Goal: Task Accomplishment & Management: Use online tool/utility

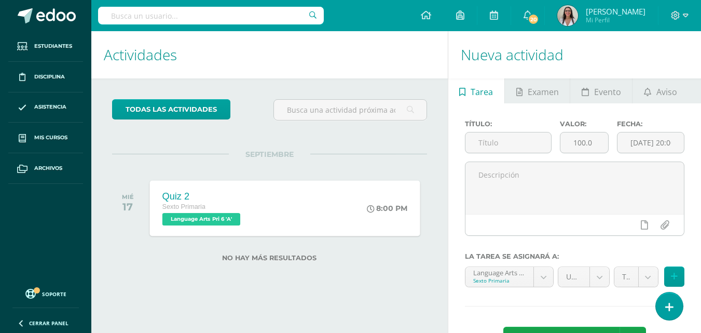
click at [207, 221] on span "Language Arts Pri 6 'A'" at bounding box center [201, 219] width 78 height 12
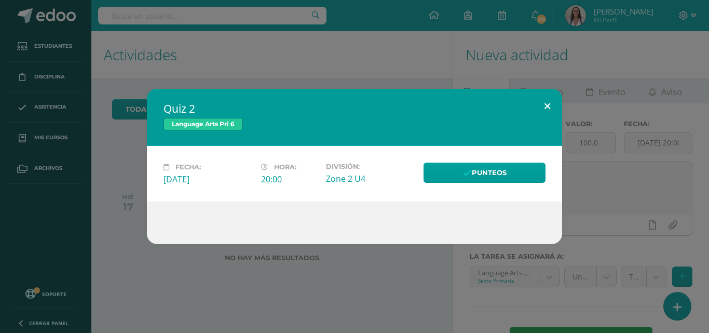
click at [543, 106] on button at bounding box center [548, 106] width 30 height 35
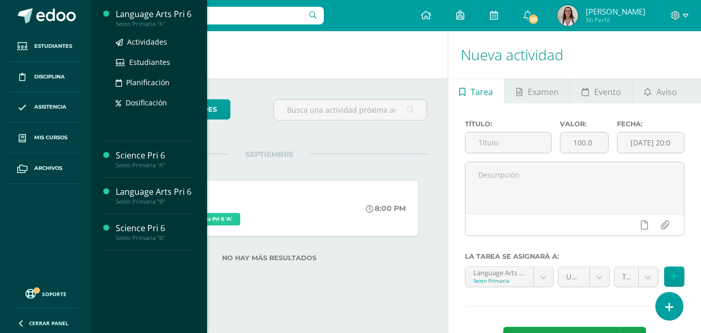
click at [173, 19] on div "Language Arts Pri 6" at bounding box center [155, 14] width 79 height 12
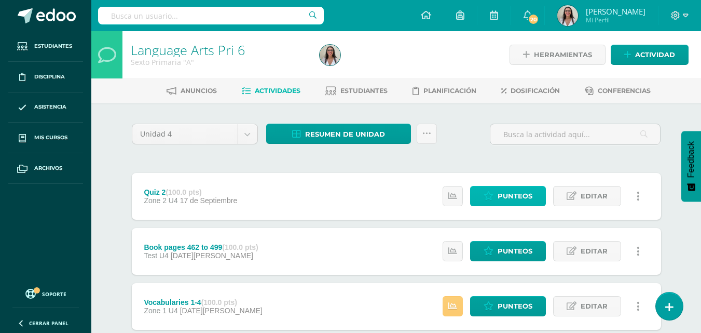
click at [503, 196] on span "Punteos" at bounding box center [515, 195] width 35 height 19
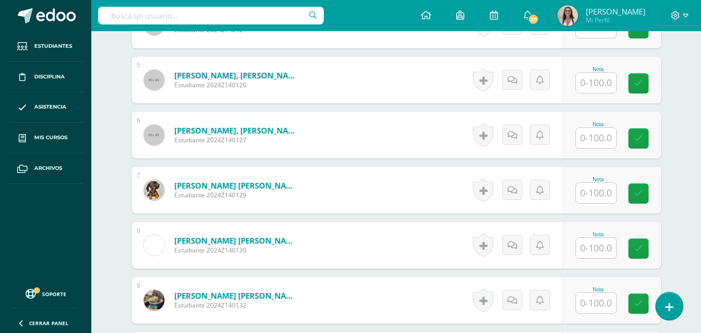
scroll to position [510, 0]
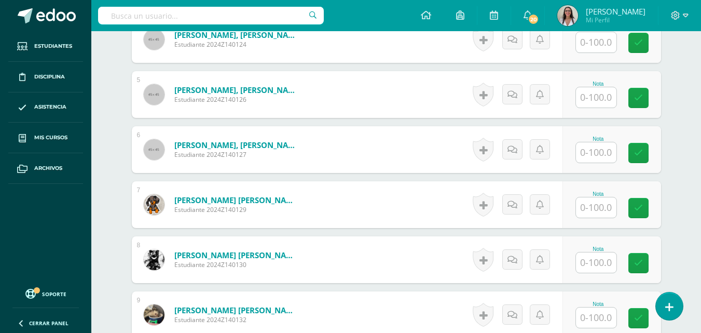
click at [599, 97] on input "text" at bounding box center [596, 97] width 40 height 20
type input "58"
click at [647, 92] on link at bounding box center [645, 98] width 21 height 21
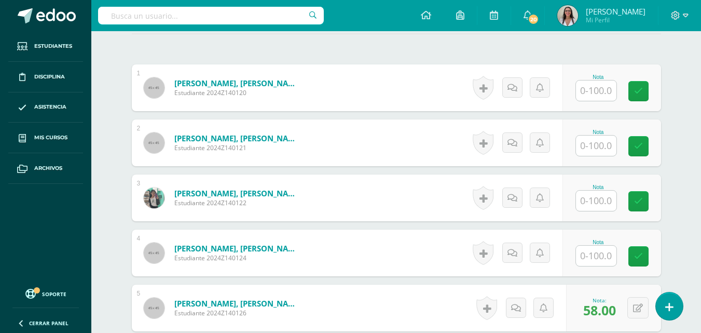
scroll to position [299, 0]
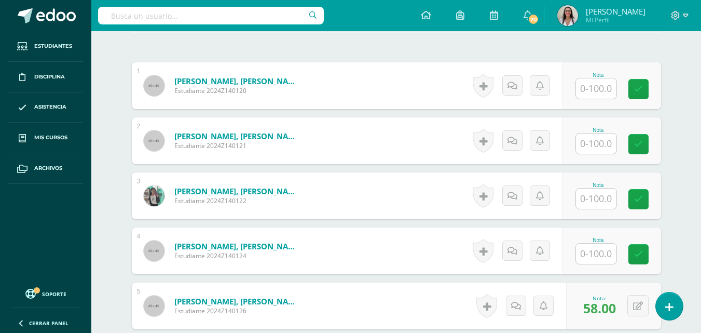
click at [600, 143] on input "text" at bounding box center [596, 143] width 40 height 20
type input "17"
click at [652, 147] on link at bounding box center [645, 144] width 21 height 21
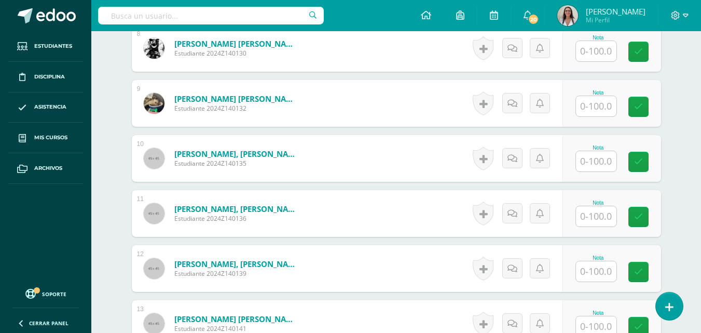
scroll to position [731, 0]
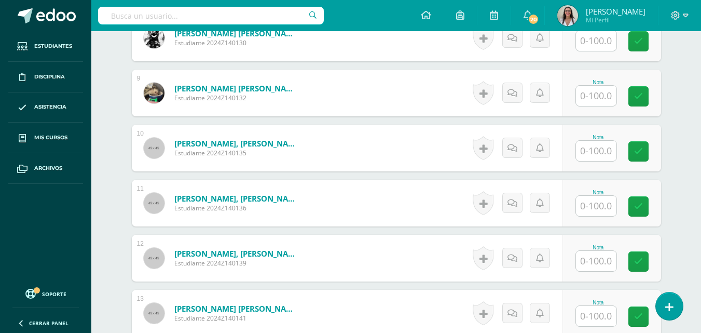
click at [603, 257] on input "text" at bounding box center [596, 261] width 40 height 20
type input "83"
click at [648, 268] on link at bounding box center [645, 261] width 21 height 21
click at [431, 164] on form "Monterroso García, José Adrián Estudiante 2024Z140135 Nota 0 Logros" at bounding box center [397, 148] width 530 height 47
click at [596, 209] on input "text" at bounding box center [596, 206] width 40 height 20
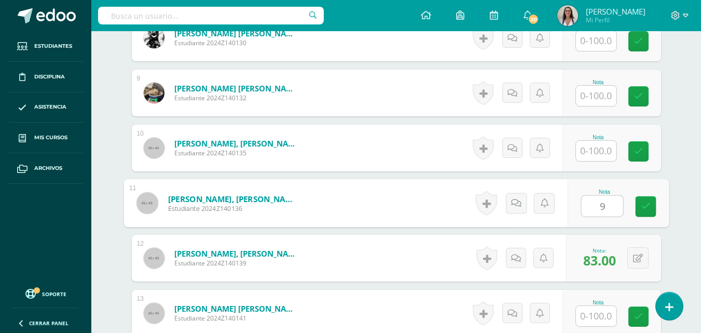
type input "92"
click at [645, 205] on icon at bounding box center [645, 206] width 9 height 9
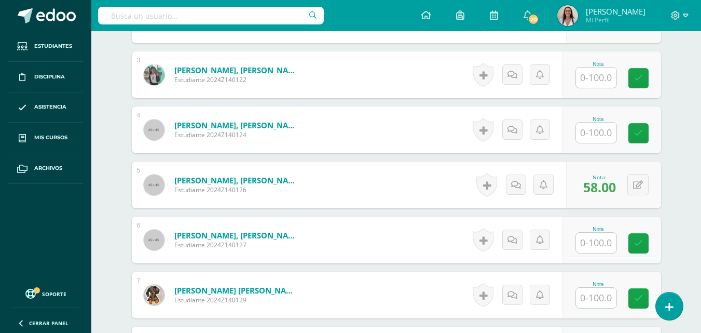
scroll to position [417, 0]
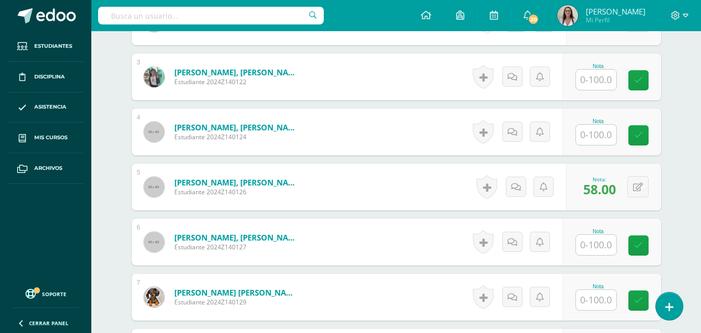
click at [596, 77] on input "text" at bounding box center [596, 80] width 40 height 20
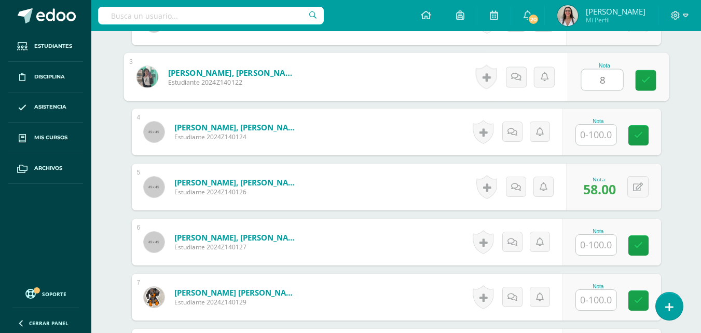
type input "83"
click at [646, 80] on icon at bounding box center [645, 80] width 9 height 9
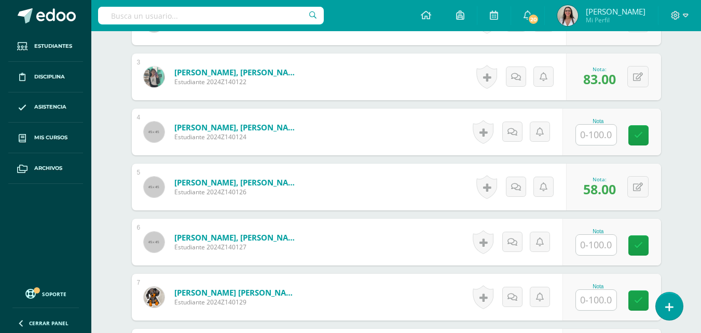
click at [686, 186] on div "Language Arts Pri 6 Sexto Primaria "A" Herramientas Detalle de asistencias Acti…" at bounding box center [396, 219] width 610 height 1211
click at [602, 135] on input "text" at bounding box center [596, 135] width 40 height 20
type input "67"
click at [643, 133] on icon at bounding box center [645, 135] width 9 height 9
click at [689, 245] on div "Language Arts Pri 6 Sexto Primaria "A" Herramientas Detalle de asistencias Acti…" at bounding box center [396, 219] width 610 height 1211
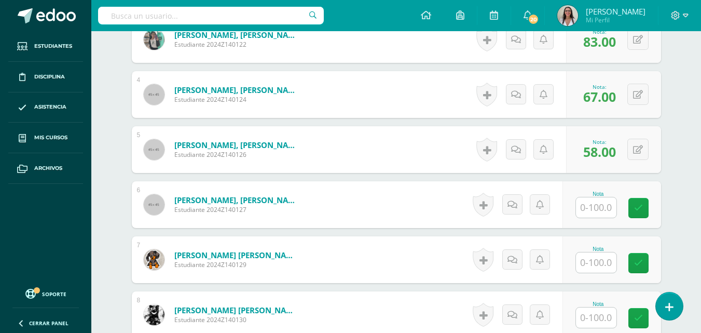
scroll to position [456, 0]
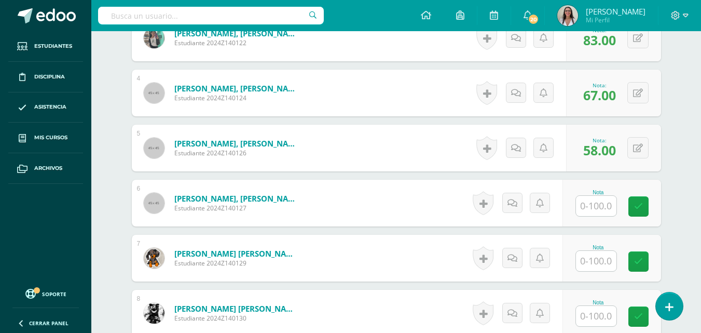
click at [592, 262] on input "text" at bounding box center [596, 261] width 40 height 20
click at [647, 264] on icon at bounding box center [645, 261] width 9 height 9
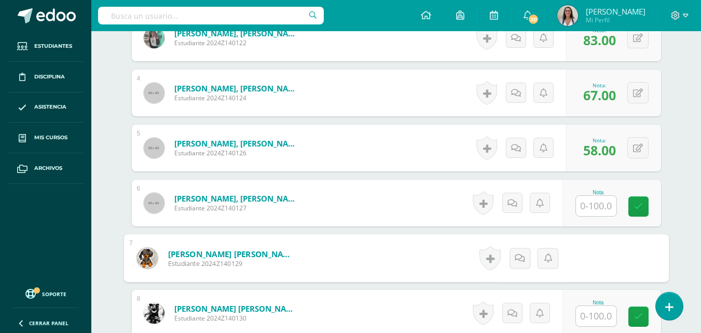
type input "67.00"
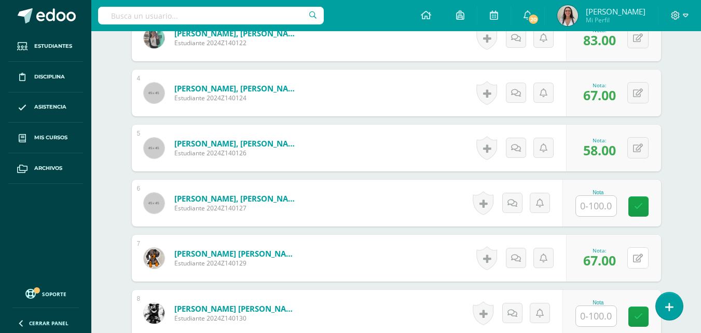
click at [647, 264] on button at bounding box center [638, 257] width 21 height 21
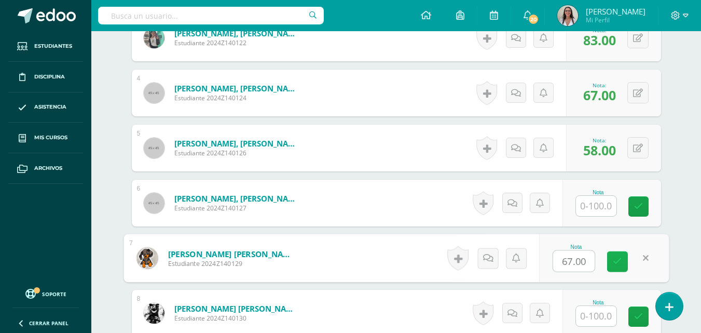
click at [616, 257] on icon at bounding box center [617, 261] width 9 height 9
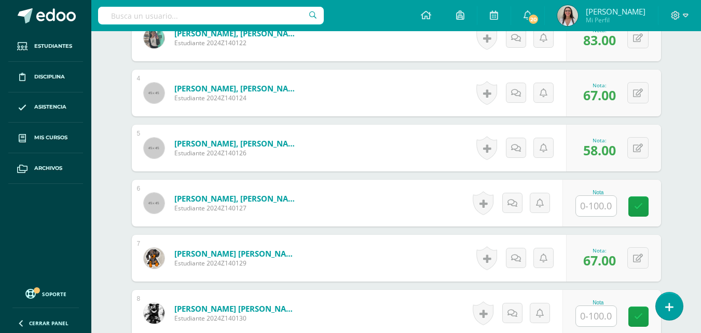
click at [618, 263] on div "Nota: 67.00" at bounding box center [599, 258] width 41 height 22
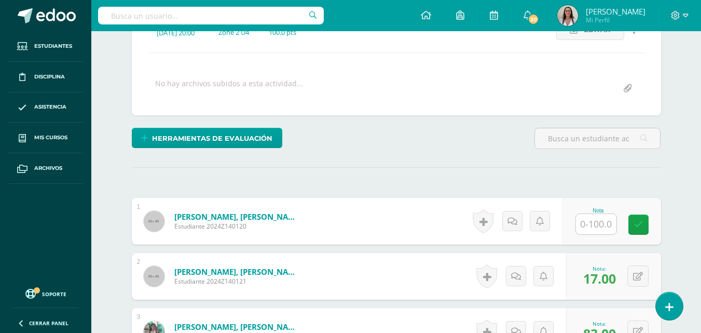
scroll to position [159, 0]
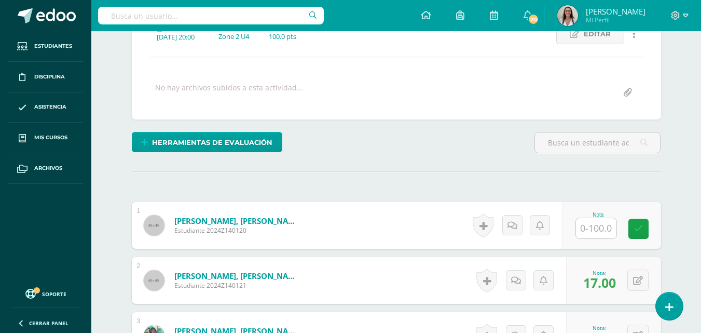
click at [603, 232] on input "text" at bounding box center [596, 228] width 40 height 20
type input "99"
click at [641, 229] on link at bounding box center [645, 229] width 21 height 21
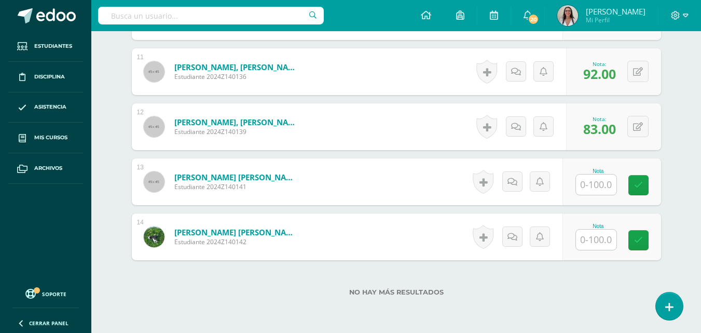
scroll to position [865, 0]
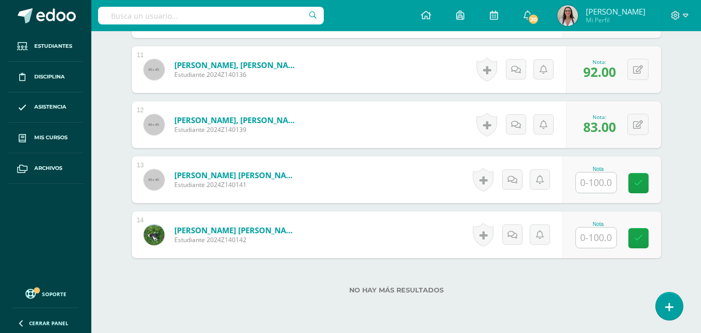
click at [594, 187] on input "text" at bounding box center [596, 182] width 40 height 20
type input "100"
click at [655, 183] on link at bounding box center [645, 183] width 21 height 21
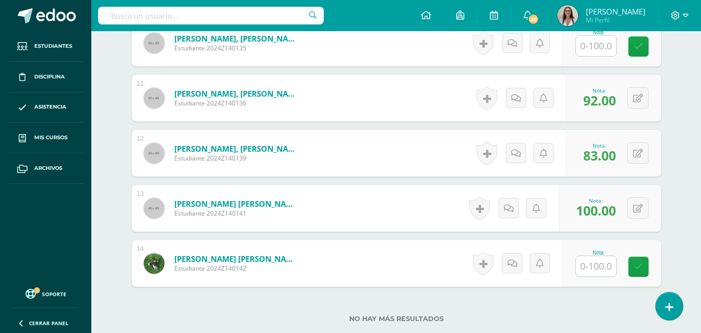
scroll to position [834, 0]
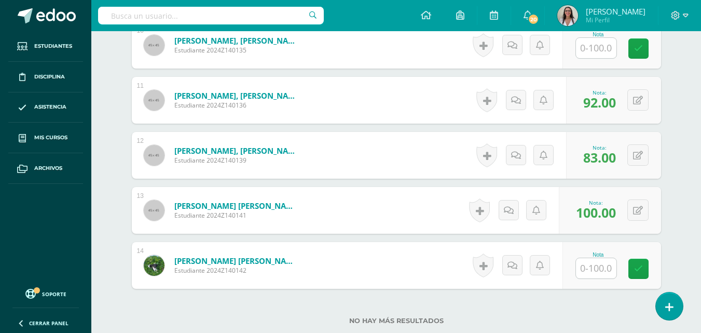
click at [596, 269] on input "text" at bounding box center [596, 268] width 40 height 20
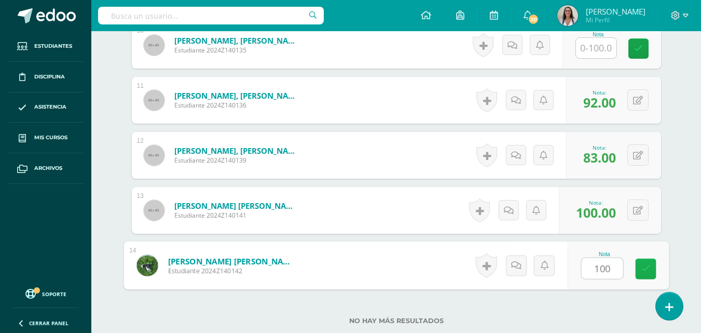
click at [641, 273] on link at bounding box center [645, 269] width 21 height 21
type input "100.00"
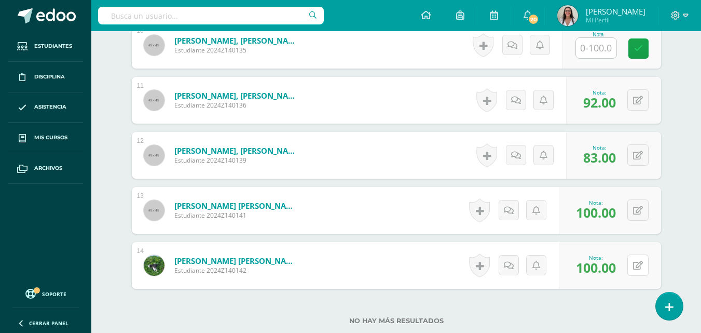
click at [641, 273] on button at bounding box center [638, 264] width 21 height 21
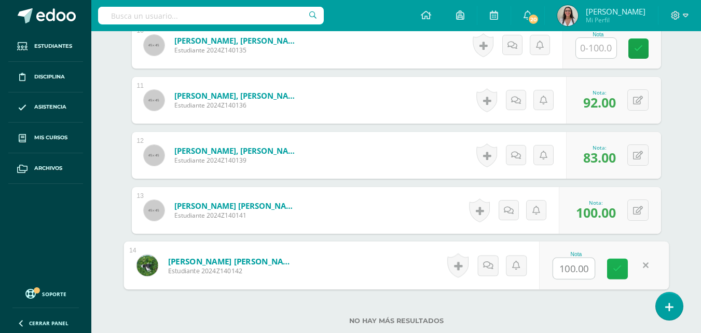
click at [627, 267] on link at bounding box center [617, 269] width 21 height 21
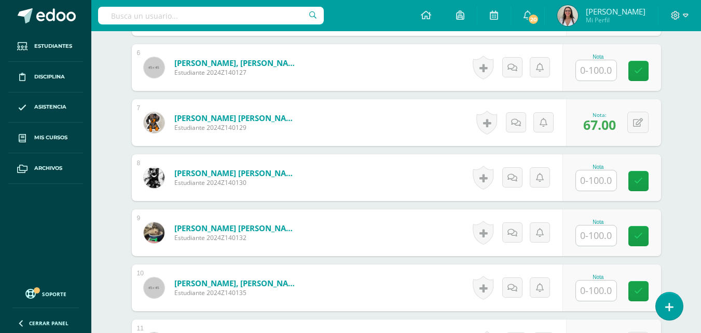
scroll to position [598, 0]
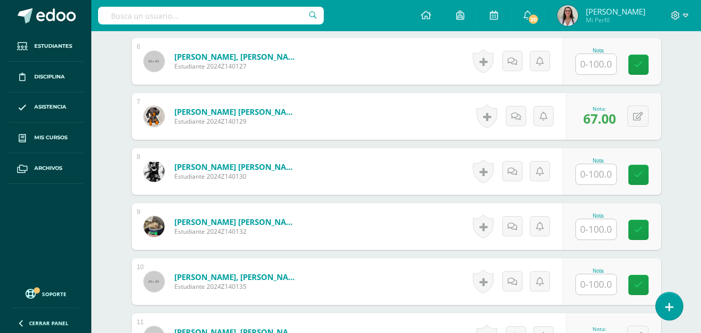
click at [596, 286] on input "text" at bounding box center [596, 284] width 40 height 20
type input "17"
click at [650, 285] on link at bounding box center [645, 285] width 21 height 21
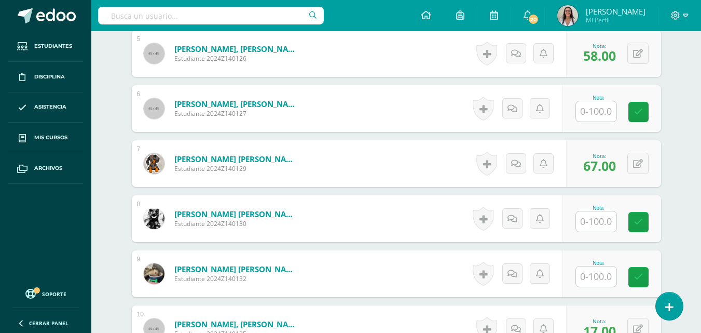
scroll to position [569, 0]
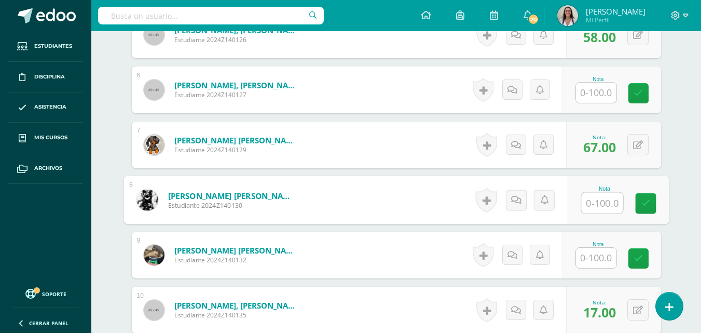
click at [602, 201] on input "text" at bounding box center [602, 203] width 42 height 21
type input "34"
click at [641, 211] on link at bounding box center [645, 203] width 21 height 21
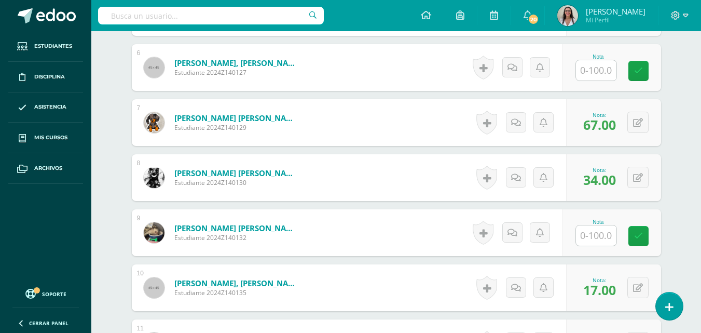
scroll to position [594, 0]
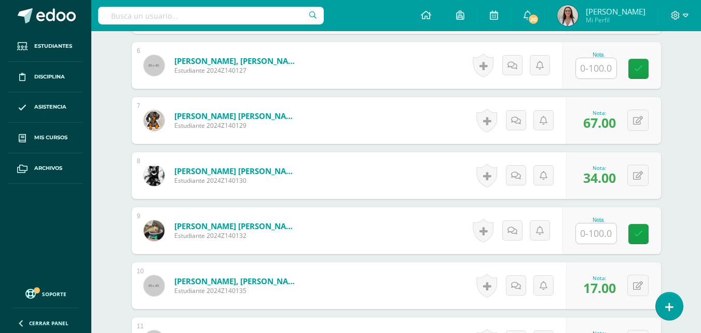
click at [599, 235] on input "text" at bounding box center [596, 233] width 40 height 20
type input "100"
click at [647, 232] on icon at bounding box center [645, 233] width 9 height 9
click at [689, 128] on div "Language Arts Pri 6 Sexto Primaria "A" Herramientas Detalle de asistencias Acti…" at bounding box center [396, 42] width 610 height 1211
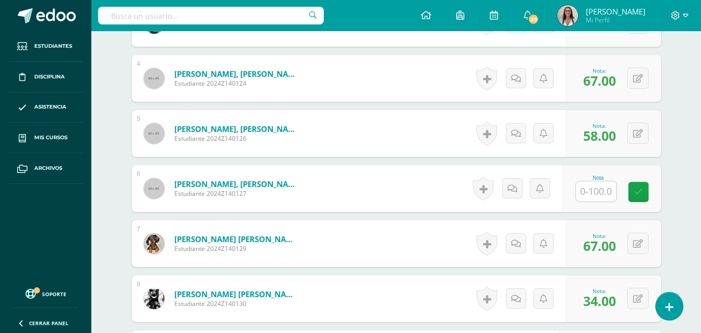
scroll to position [469, 0]
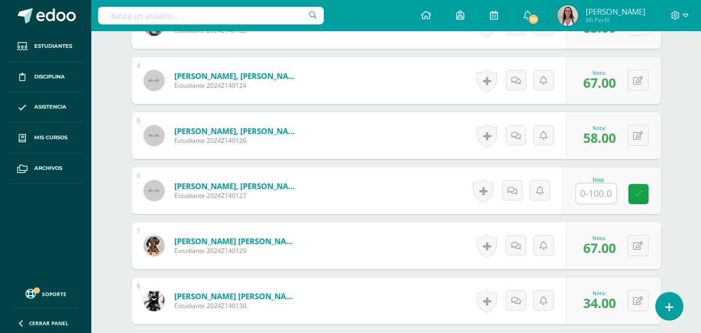
click at [600, 192] on input "text" at bounding box center [596, 193] width 40 height 20
type input "67"
click at [651, 195] on link at bounding box center [645, 194] width 21 height 21
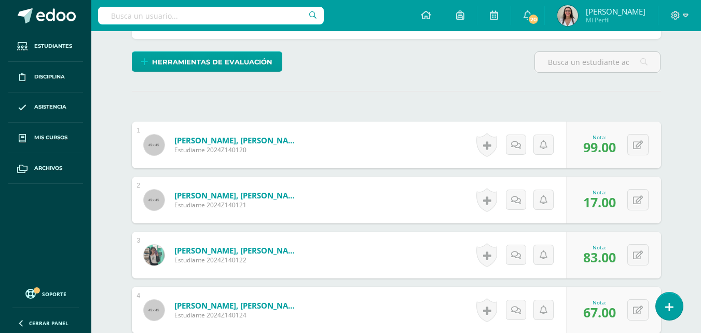
scroll to position [237, 0]
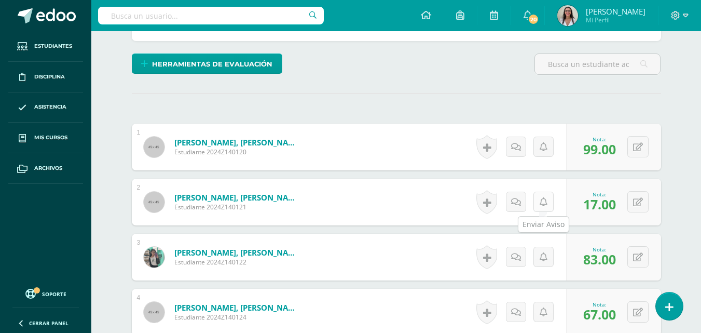
click at [547, 203] on link at bounding box center [544, 202] width 20 height 20
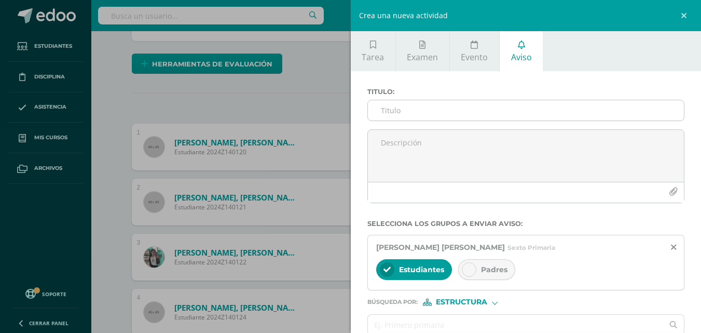
click at [460, 104] on input "Titulo :" at bounding box center [526, 110] width 317 height 20
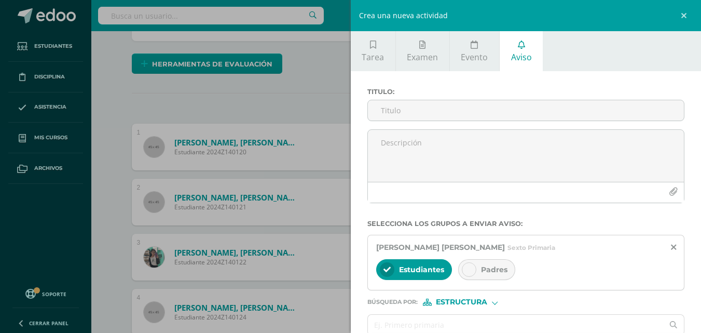
click at [670, 13] on div "Crea una nueva actividad" at bounding box center [526, 15] width 351 height 31
click at [687, 15] on link at bounding box center [685, 15] width 31 height 31
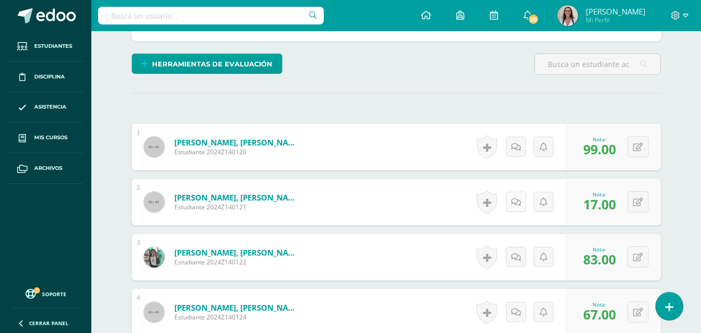
click at [522, 200] on link at bounding box center [516, 202] width 20 height 20
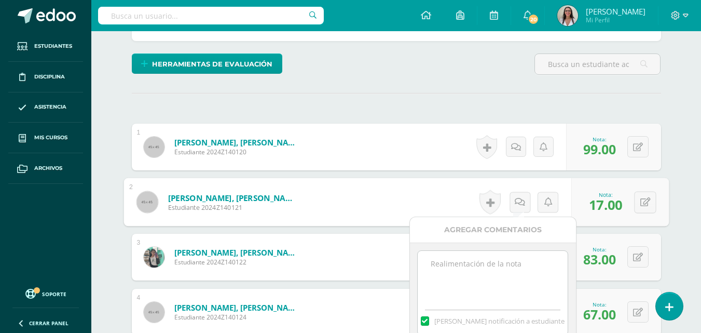
click at [460, 257] on textarea at bounding box center [493, 277] width 150 height 52
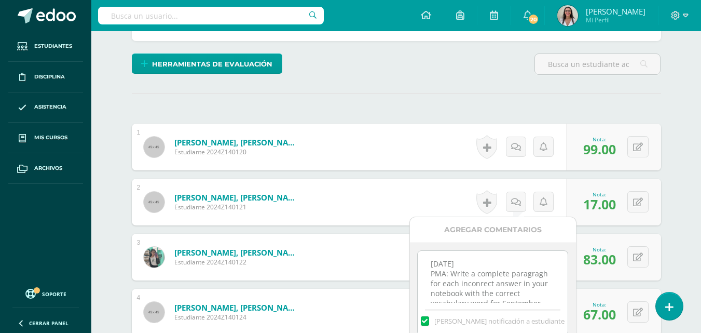
drag, startPoint x: 503, startPoint y: 302, endPoint x: 428, endPoint y: 249, distance: 91.2
click at [428, 249] on div "September 12th 2025 PMA: Write a complete paragragh for each inconrect answer i…" at bounding box center [493, 292] width 166 height 101
click at [471, 280] on textarea "September 12th 2025 PMA: Write a complete paragragh for each inconrect answer i…" at bounding box center [493, 277] width 150 height 52
type textarea "September 12th 2025 PMA: Write a complete paragragh for each inconrect answer i…"
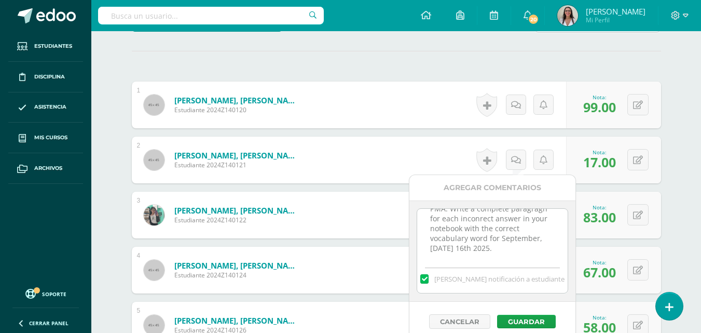
scroll to position [286, 0]
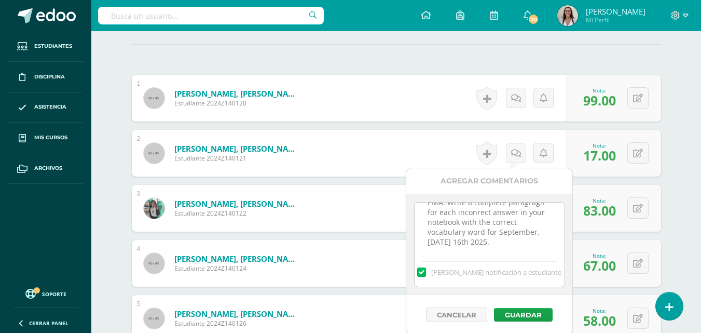
drag, startPoint x: 432, startPoint y: 262, endPoint x: 535, endPoint y: 267, distance: 102.9
click at [535, 267] on div "September 12th 2025 PMA: Write a complete paragragh for each inconrect answer i…" at bounding box center [489, 244] width 151 height 85
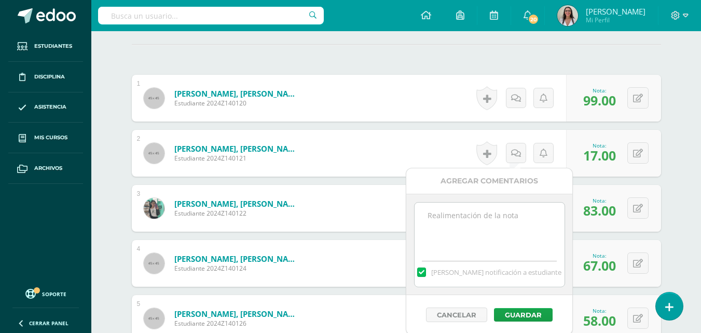
scroll to position [0, 0]
paste textarea "[DATE] PMA: Write a complete paragraph for each incorrect answer in your notebo…"
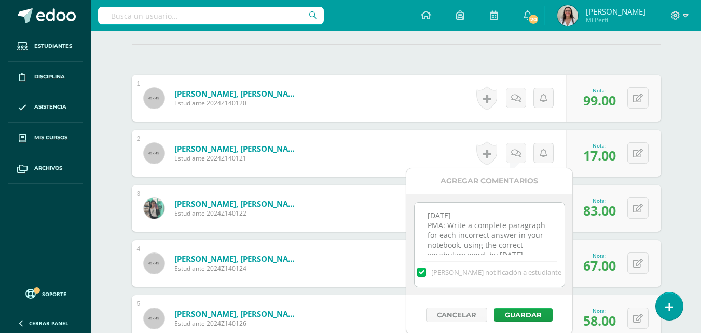
scroll to position [15, 0]
type textarea "[DATE] PMA: Write a complete paragraph for each incorrect answer in your notebo…"
click at [538, 313] on button "Guardar" at bounding box center [523, 314] width 59 height 13
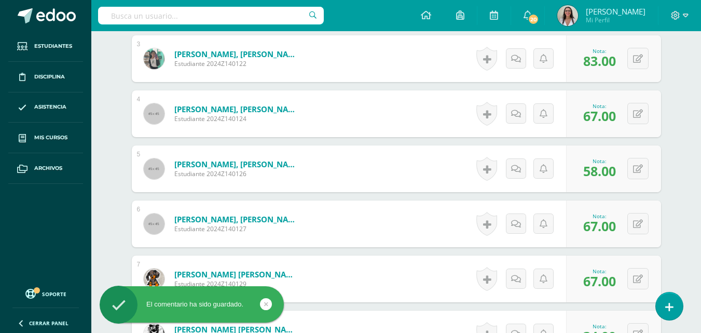
scroll to position [438, 0]
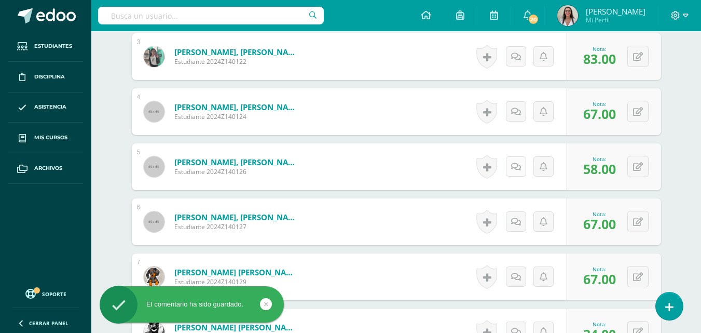
click at [518, 167] on icon at bounding box center [516, 166] width 10 height 9
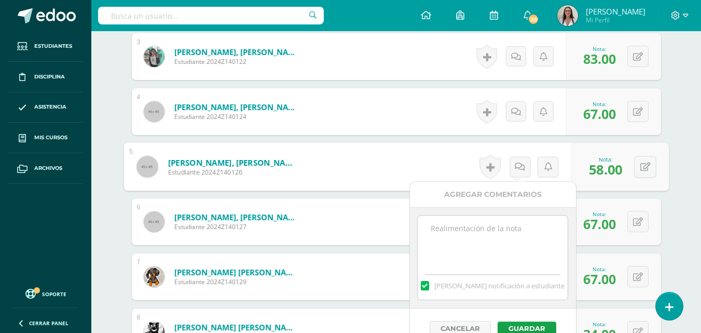
click at [452, 235] on textarea at bounding box center [493, 241] width 150 height 52
paste textarea "[DATE] PMA: Write a complete paragraph for each incorrect answer in your notebo…"
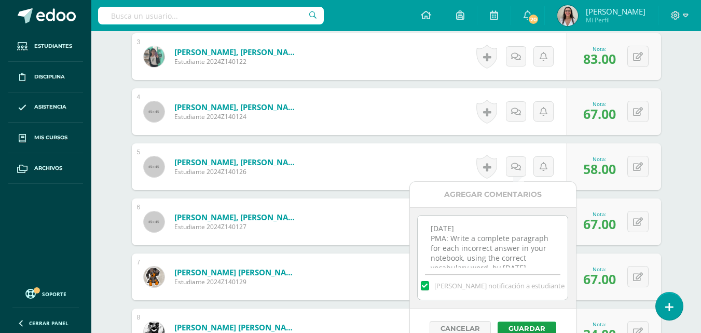
scroll to position [16, 0]
type textarea "[DATE] PMA: Write a complete paragraph for each incorrect answer in your notebo…"
click at [516, 326] on button "Guardar" at bounding box center [527, 327] width 59 height 13
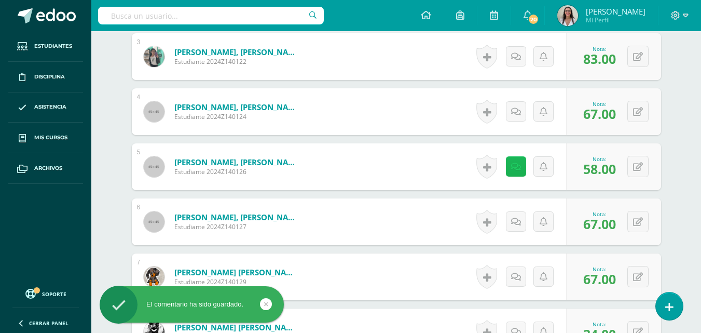
click at [511, 170] on icon at bounding box center [516, 166] width 10 height 9
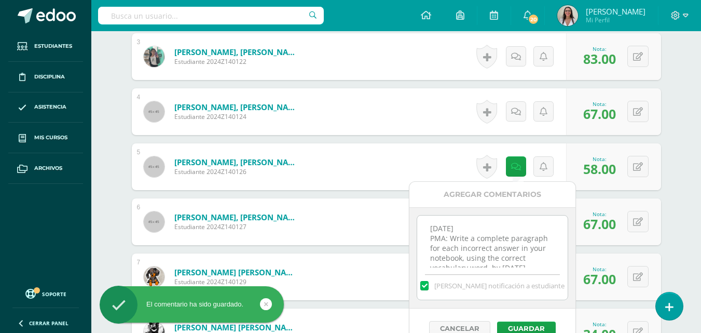
scroll to position [23, 0]
click at [688, 215] on div "Language Arts Pri 6 Sexto Primaria "A" Herramientas Detalle de asistencias Acti…" at bounding box center [396, 199] width 610 height 1211
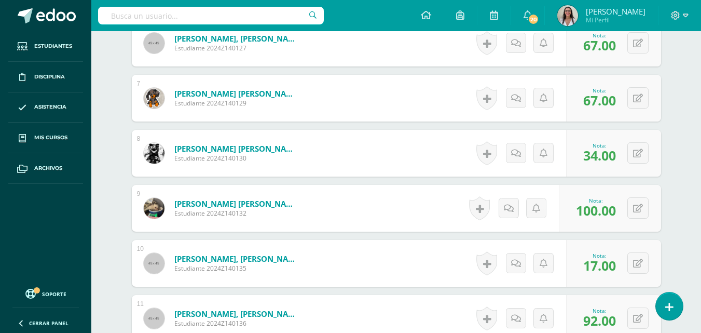
scroll to position [641, 0]
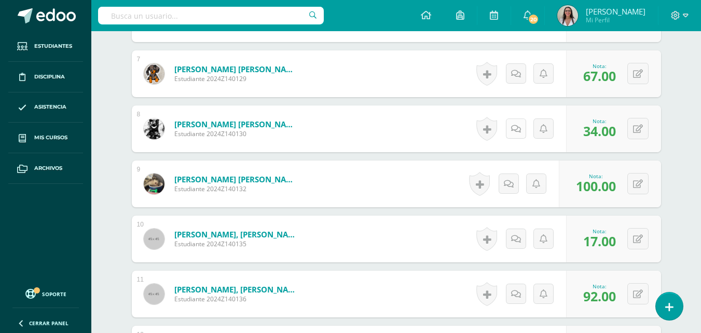
click at [515, 130] on icon at bounding box center [516, 129] width 10 height 9
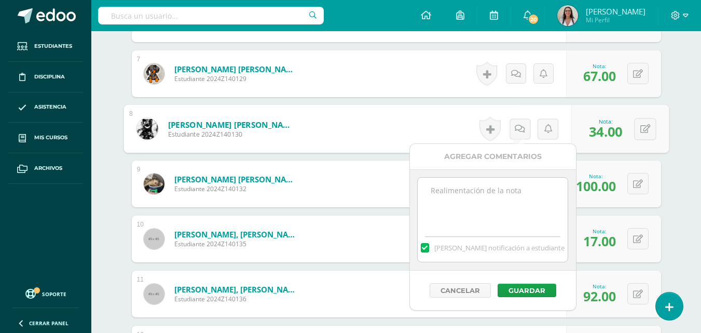
click at [461, 195] on textarea at bounding box center [493, 204] width 150 height 52
paste textarea "[DATE] PMA: Write a complete paragraph for each incorrect answer in your notebo…"
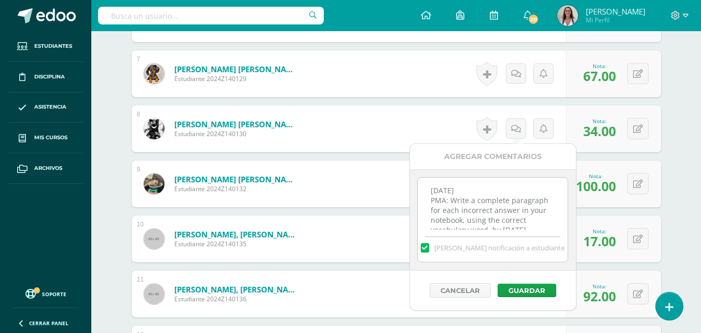
scroll to position [16, 0]
type textarea "[DATE] PMA: Write a complete paragraph for each incorrect answer in your notebo…"
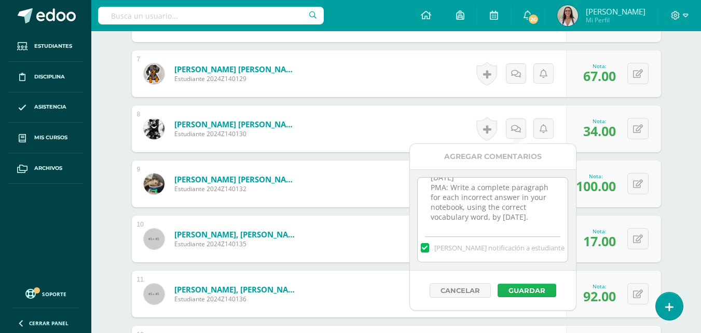
click at [520, 287] on button "Guardar" at bounding box center [527, 289] width 59 height 13
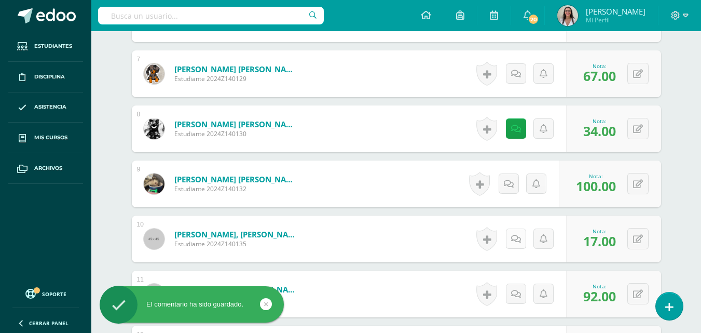
click at [517, 237] on icon at bounding box center [516, 239] width 10 height 9
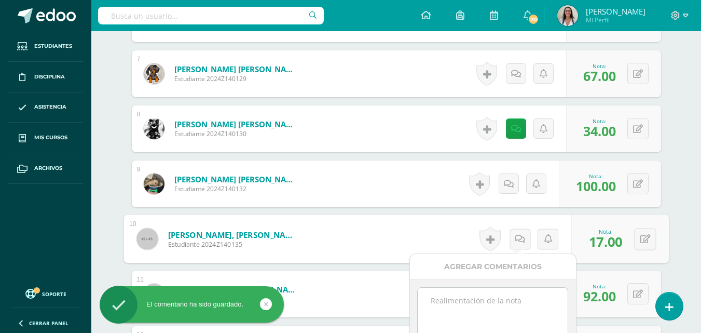
click at [470, 292] on textarea at bounding box center [493, 314] width 150 height 52
paste textarea "[DATE] PMA: Write a complete paragraph for each incorrect answer in your notebo…"
type textarea "[DATE] PMA: Write a complete paragraph for each incorrect answer in your notebo…"
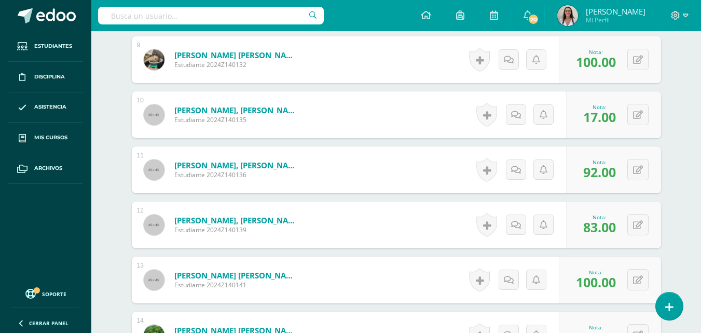
scroll to position [767, 0]
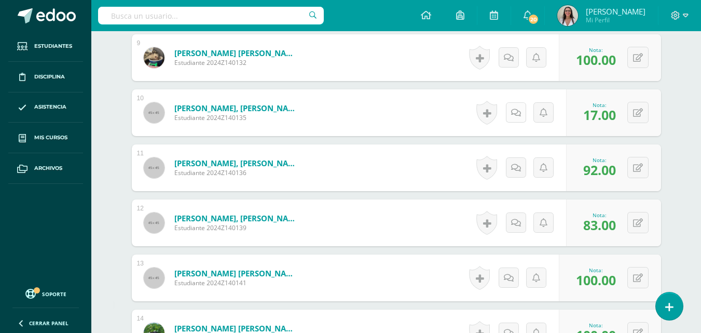
click at [524, 114] on link at bounding box center [516, 112] width 20 height 20
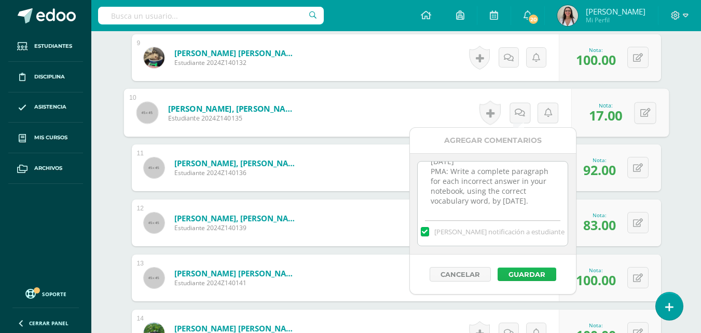
click at [527, 274] on button "Guardar" at bounding box center [527, 273] width 59 height 13
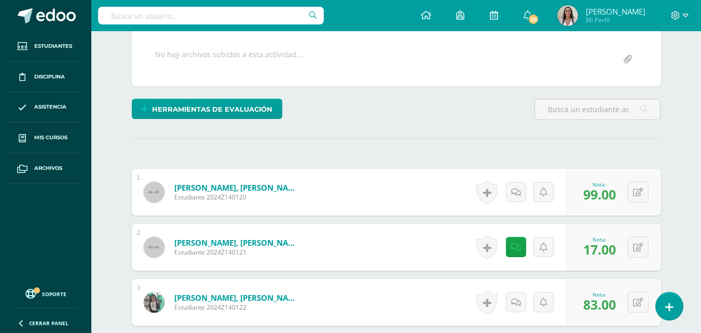
scroll to position [184, 0]
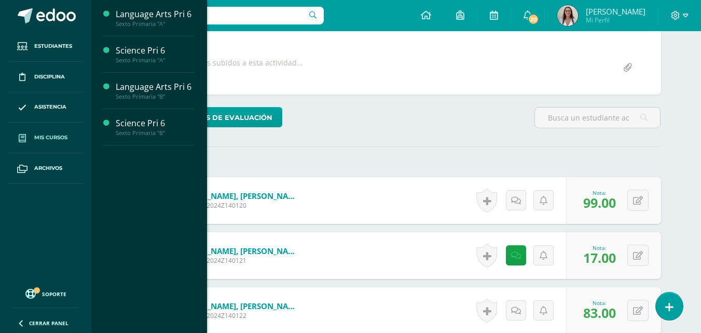
click at [54, 134] on span "Mis cursos" at bounding box center [50, 137] width 33 height 8
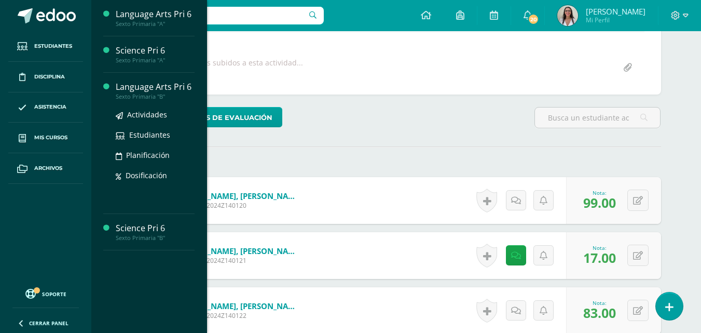
click at [142, 93] on div "Sexto Primaria "B"" at bounding box center [155, 96] width 79 height 7
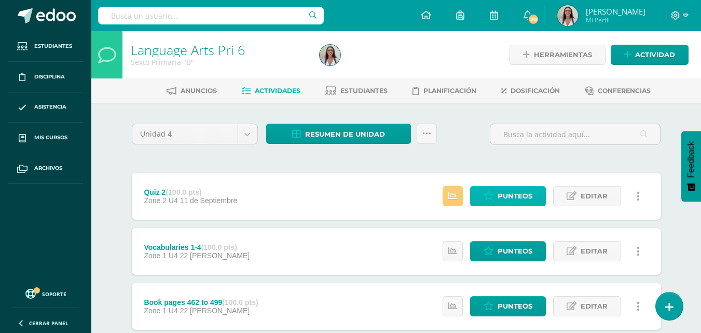
click at [497, 203] on link "Punteos" at bounding box center [508, 196] width 76 height 20
click at [496, 195] on link "Punteos" at bounding box center [508, 196] width 76 height 20
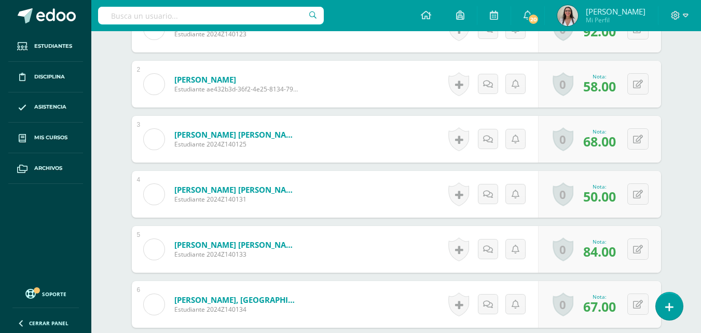
scroll to position [357, 0]
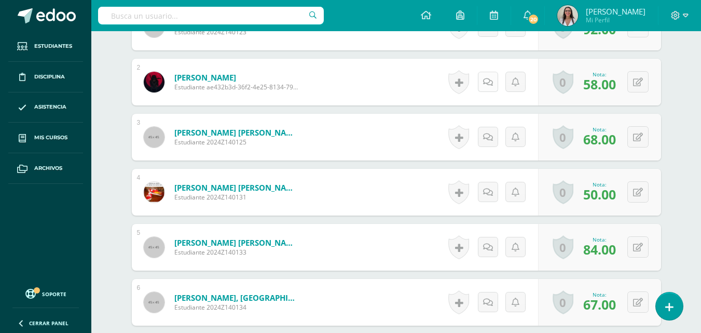
click at [491, 86] on icon at bounding box center [488, 82] width 10 height 9
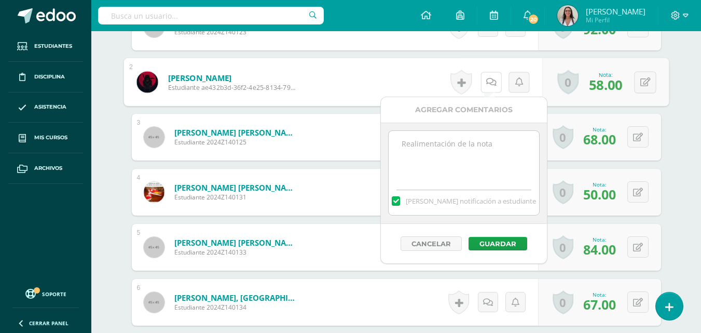
scroll to position [358, 0]
click at [445, 144] on textarea at bounding box center [464, 156] width 150 height 52
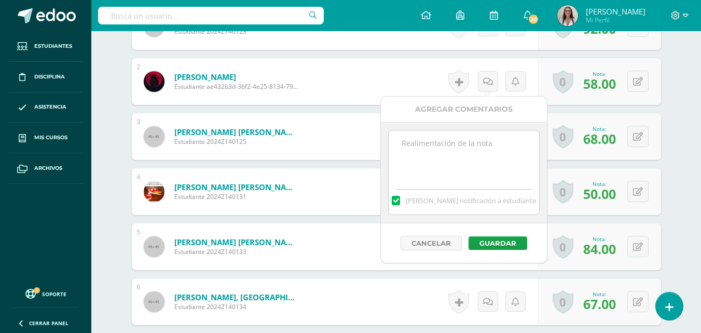
paste textarea "[DATE] PMA: Write a complete paragraph for each incorrect answer in your notebo…"
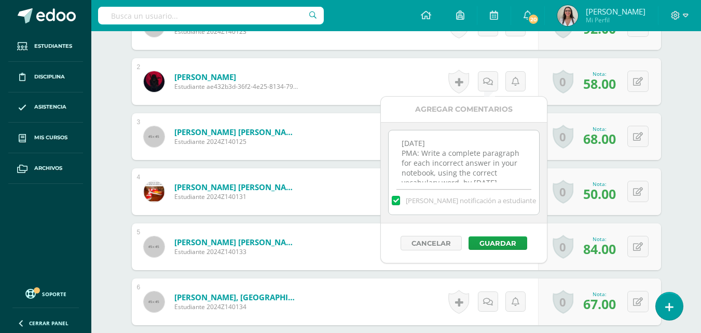
scroll to position [16, 0]
type textarea "[DATE] PMA: Write a complete paragraph for each incorrect answer in your notebo…"
click at [500, 243] on button "Guardar" at bounding box center [498, 242] width 59 height 13
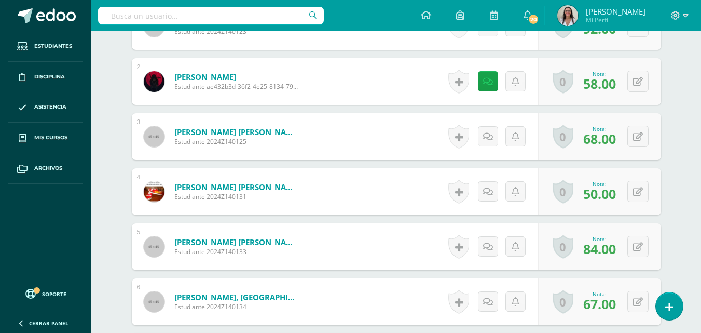
click at [477, 185] on div "Historial de actividad No hay historial para esta actividad Agregar Comentarios…" at bounding box center [491, 191] width 93 height 47
click at [485, 194] on icon at bounding box center [488, 191] width 10 height 9
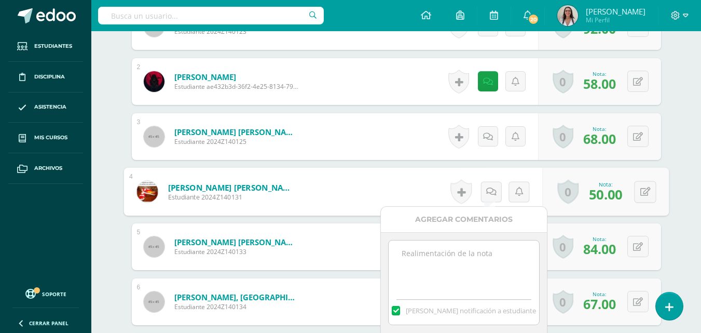
click at [425, 250] on textarea at bounding box center [464, 266] width 150 height 52
paste textarea "[DATE] PMA: Write a complete paragraph for each incorrect answer in your notebo…"
type textarea "[DATE] PMA: Write a complete paragraph for each incorrect answer in your notebo…"
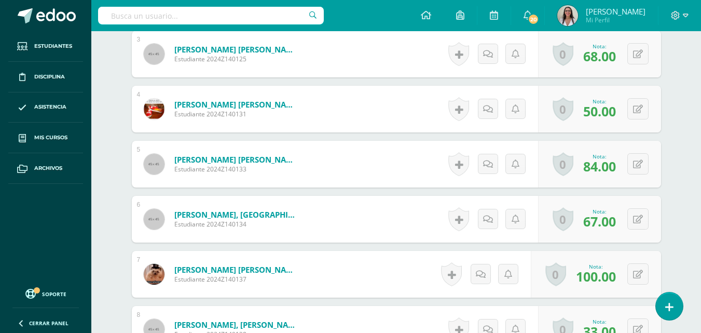
scroll to position [466, 0]
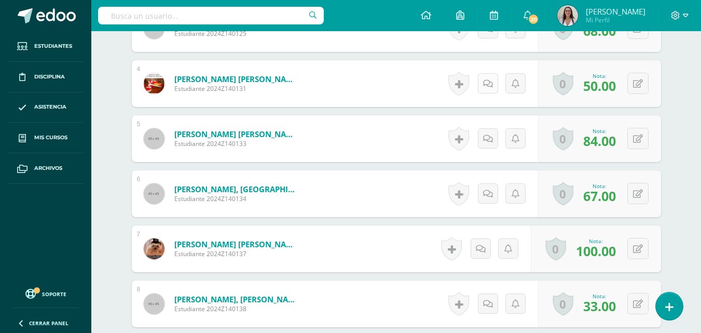
click at [487, 85] on icon at bounding box center [488, 83] width 10 height 9
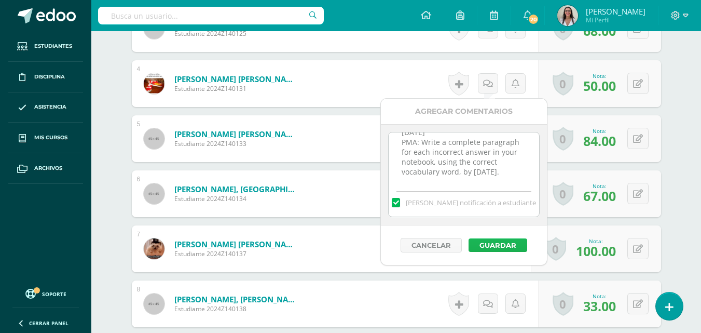
click at [490, 241] on button "Guardar" at bounding box center [498, 244] width 59 height 13
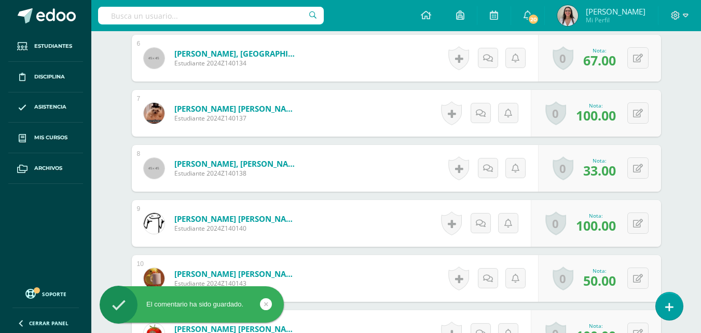
scroll to position [621, 0]
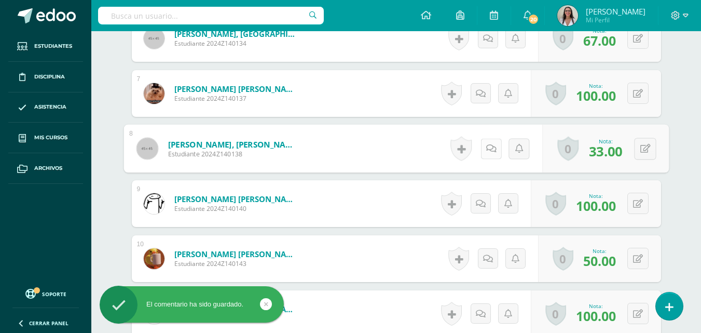
click at [494, 151] on link at bounding box center [491, 148] width 21 height 21
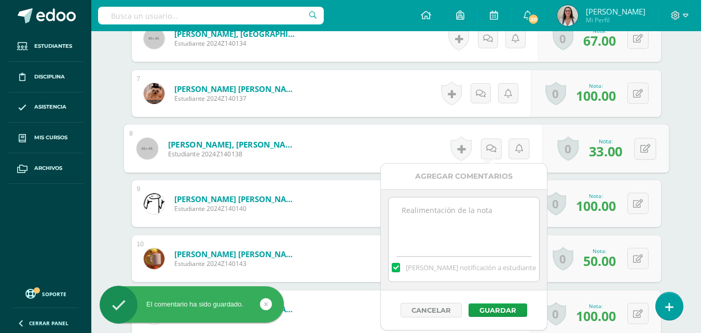
click at [425, 219] on textarea at bounding box center [464, 223] width 150 height 52
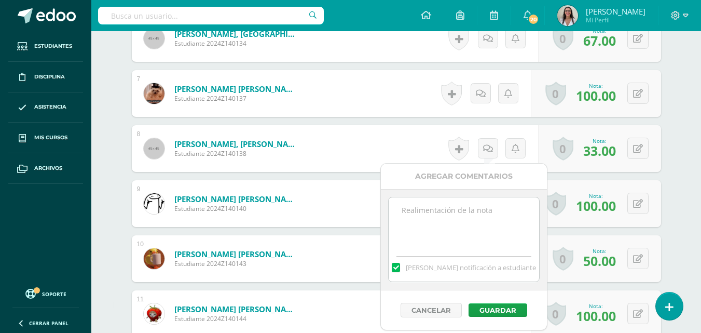
paste textarea "[DATE] PMA: Write a complete paragraph for each incorrect answer in your notebo…"
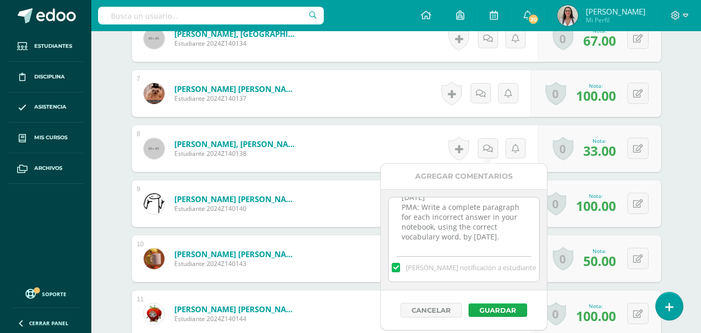
type textarea "[DATE] PMA: Write a complete paragraph for each incorrect answer in your notebo…"
click at [488, 305] on button "Guardar" at bounding box center [498, 309] width 59 height 13
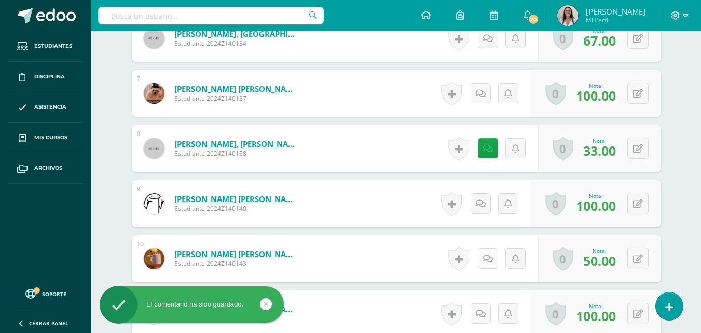
click at [486, 255] on icon at bounding box center [488, 258] width 10 height 9
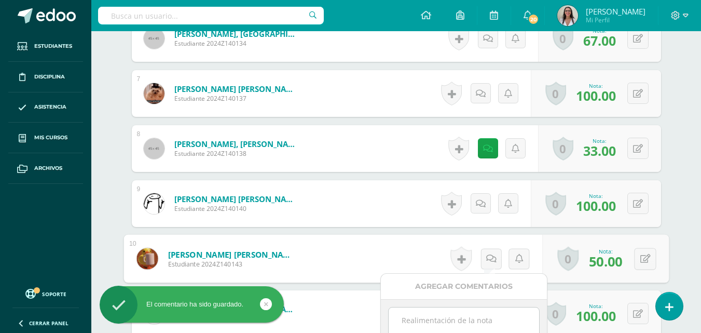
click at [429, 315] on textarea at bounding box center [464, 333] width 150 height 52
paste textarea "[DATE] PMA: Write a complete paragraph for each incorrect answer in your notebo…"
type textarea "[DATE] PMA: Write a complete paragraph for each incorrect answer in your notebo…"
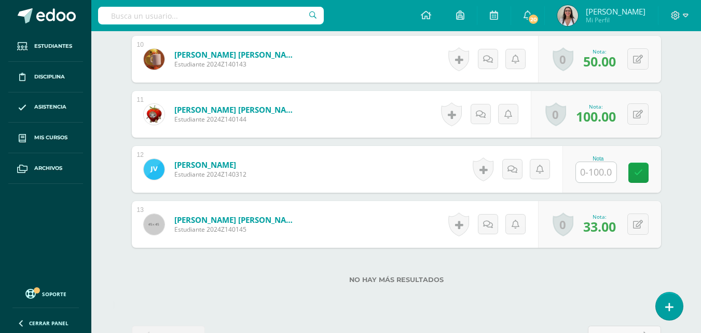
scroll to position [826, 0]
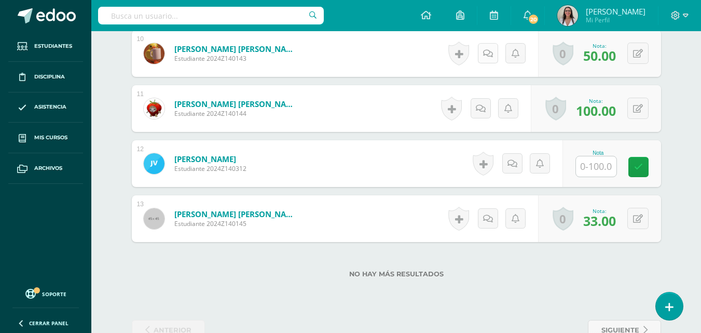
click at [484, 57] on icon at bounding box center [488, 53] width 10 height 9
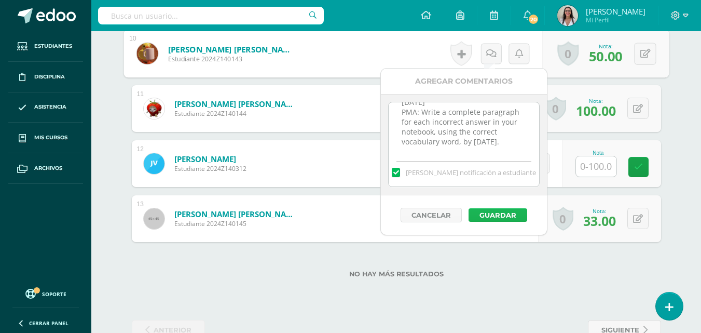
click at [486, 213] on button "Guardar" at bounding box center [498, 214] width 59 height 13
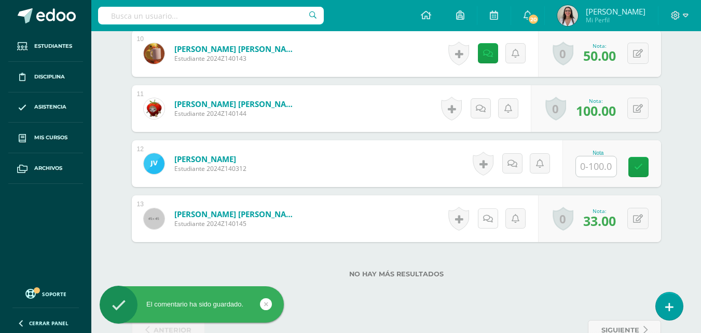
click at [489, 218] on icon at bounding box center [488, 218] width 10 height 9
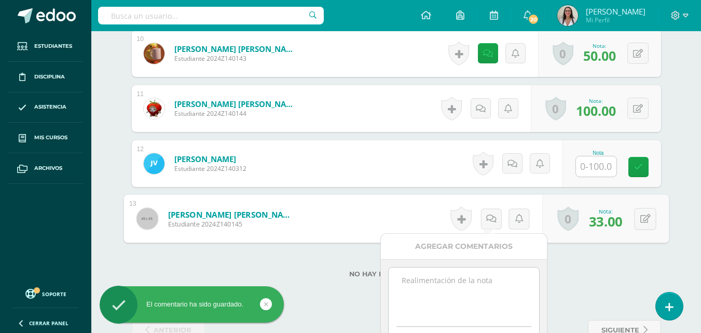
click at [427, 296] on textarea at bounding box center [464, 293] width 150 height 52
paste textarea "[DATE] PMA: Write a complete paragraph for each incorrect answer in your notebo…"
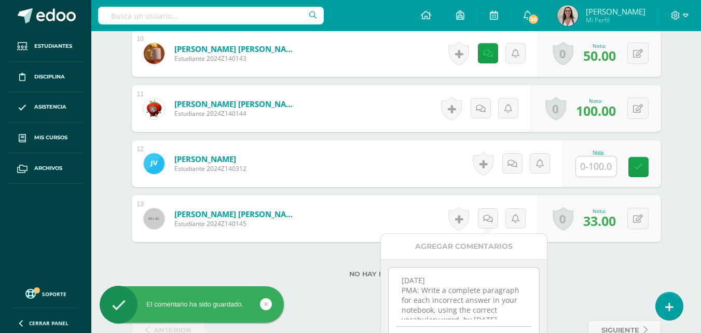
scroll to position [16, 0]
type textarea "[DATE] PMA: Write a complete paragraph for each incorrect answer in your notebo…"
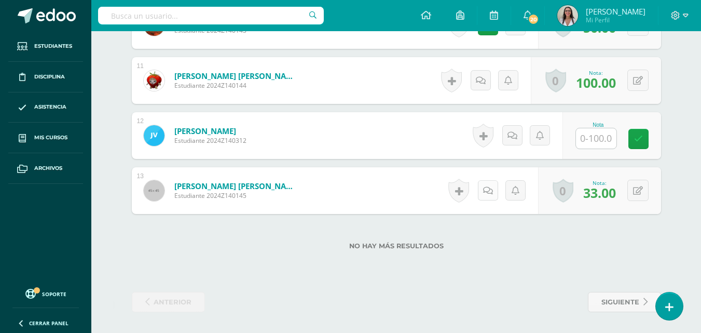
click at [494, 188] on link at bounding box center [488, 190] width 20 height 20
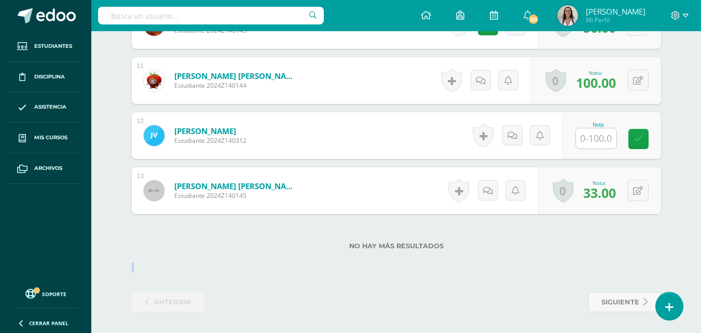
drag, startPoint x: 703, startPoint y: 273, endPoint x: 703, endPoint y: 278, distance: 5.7
click at [492, 192] on icon at bounding box center [488, 190] width 10 height 9
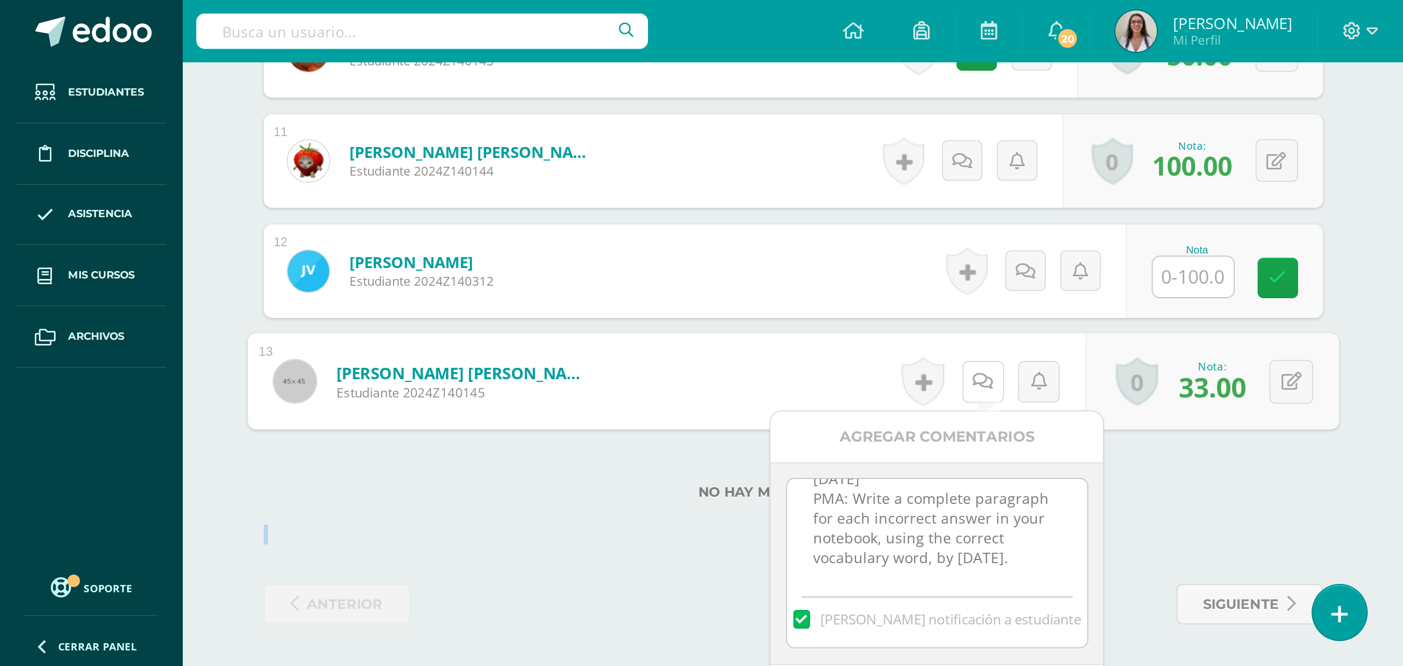
scroll to position [16, 0]
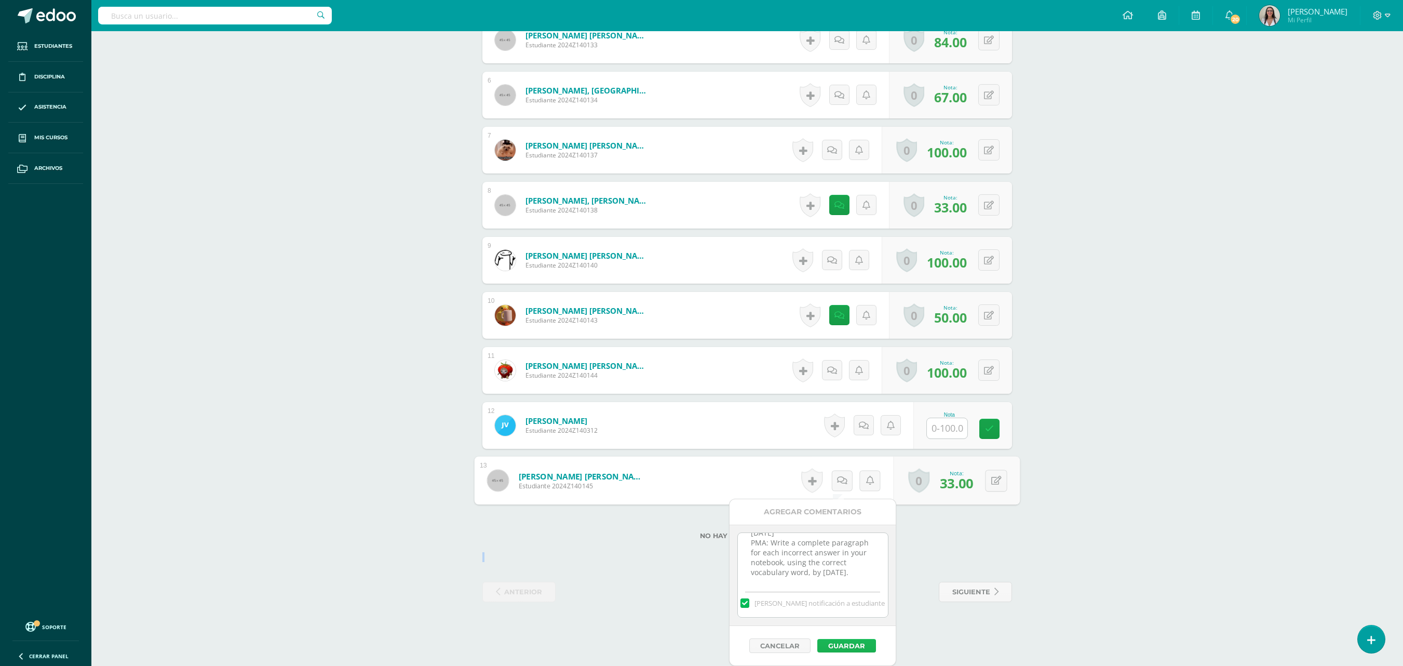
click at [847, 647] on button "Guardar" at bounding box center [846, 645] width 59 height 13
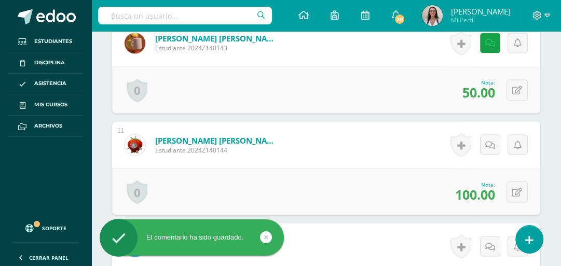
scroll to position [1319, 0]
